Goal: Learn about a topic

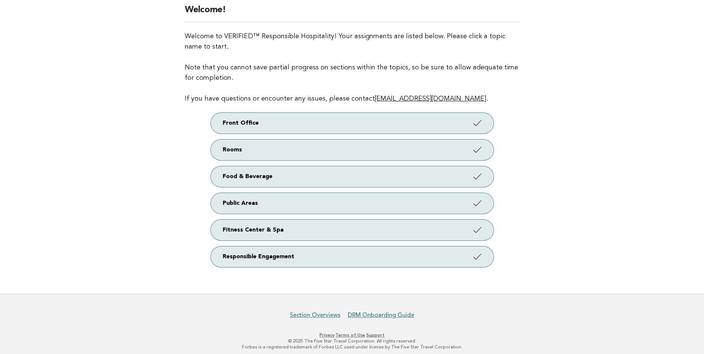
scroll to position [71, 0]
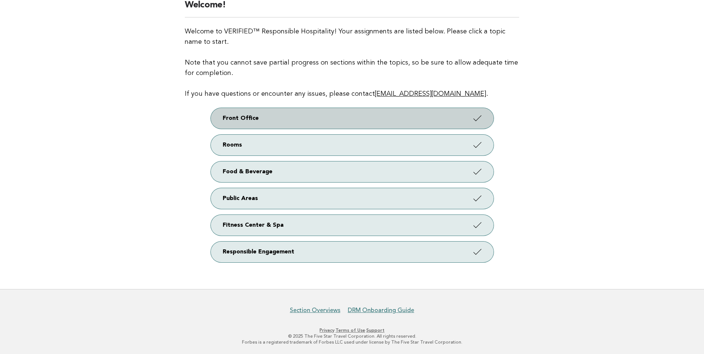
click at [475, 122] on icon at bounding box center [476, 117] width 11 height 11
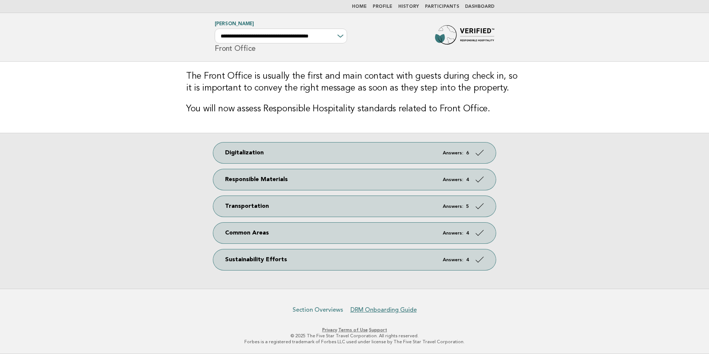
click at [336, 308] on link "Section Overviews" at bounding box center [318, 309] width 50 height 7
click at [364, 6] on link "Home" at bounding box center [359, 6] width 15 height 4
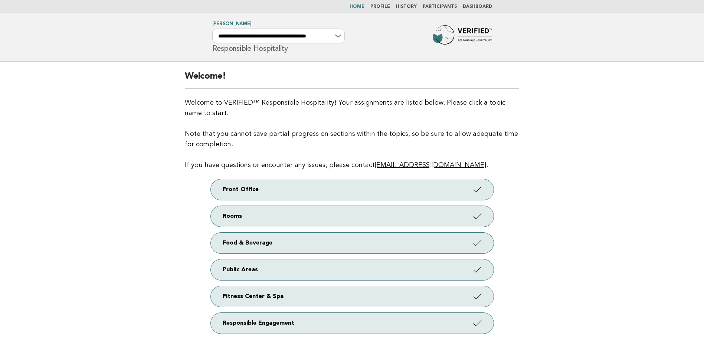
click at [364, 9] on link "Home" at bounding box center [356, 6] width 15 height 4
drag, startPoint x: 221, startPoint y: 102, endPoint x: 329, endPoint y: 102, distance: 108.3
click at [329, 102] on p "Welcome to VERIFIED™ Responsible Hospitality! Your assignments are listed below…" at bounding box center [352, 134] width 334 height 73
drag, startPoint x: 329, startPoint y: 102, endPoint x: 316, endPoint y: 103, distance: 13.7
copy p "VERIFIED™ Responsible Hospitality!"
